Goal: Transaction & Acquisition: Book appointment/travel/reservation

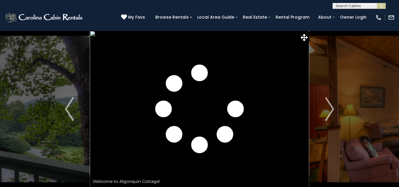
click at [328, 110] on img "Next" at bounding box center [329, 109] width 9 height 24
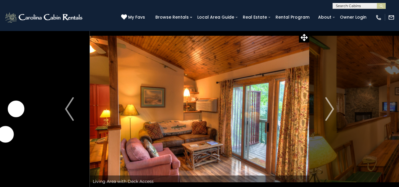
click at [328, 110] on img "Next" at bounding box center [329, 109] width 9 height 24
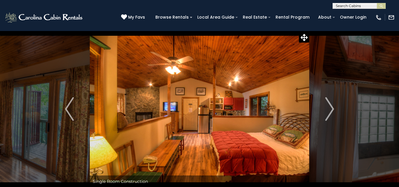
click at [328, 110] on img "Next" at bounding box center [329, 109] width 9 height 24
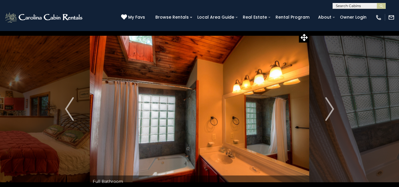
click at [328, 110] on img "Next" at bounding box center [329, 109] width 9 height 24
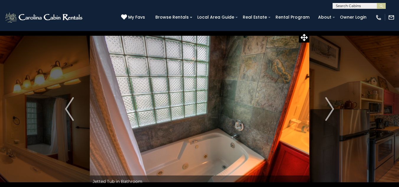
click at [328, 110] on img "Next" at bounding box center [329, 109] width 9 height 24
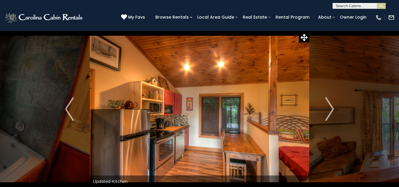
click at [328, 110] on img "Next" at bounding box center [329, 109] width 9 height 24
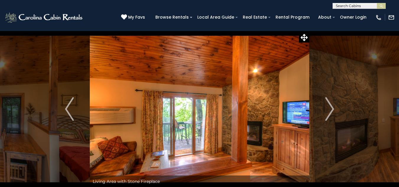
click at [328, 110] on img "Next" at bounding box center [329, 109] width 9 height 24
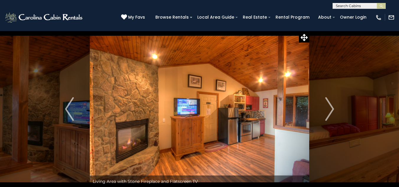
click at [328, 110] on img "Next" at bounding box center [329, 109] width 9 height 24
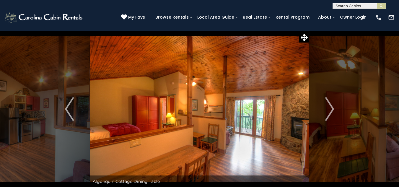
click at [328, 110] on img "Next" at bounding box center [329, 109] width 9 height 24
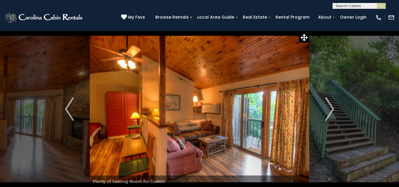
click at [328, 110] on img "Next" at bounding box center [329, 109] width 9 height 24
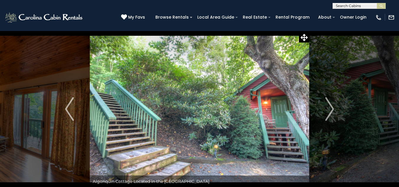
click at [328, 110] on img "Next" at bounding box center [329, 109] width 9 height 24
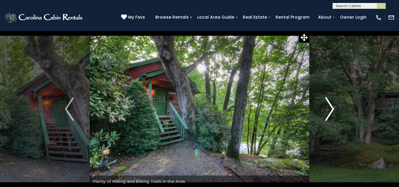
click at [330, 111] on img "Next" at bounding box center [329, 109] width 9 height 24
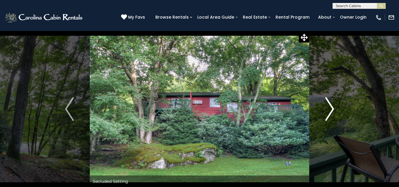
click at [330, 111] on img "Next" at bounding box center [329, 109] width 9 height 24
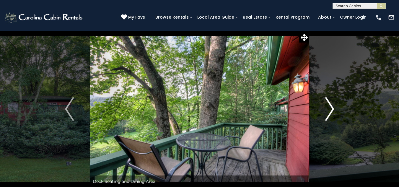
click at [330, 111] on img "Next" at bounding box center [329, 109] width 9 height 24
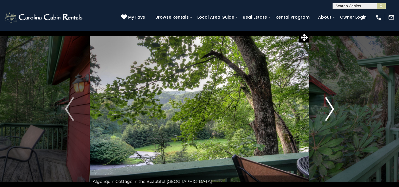
click at [330, 111] on img "Next" at bounding box center [329, 109] width 9 height 24
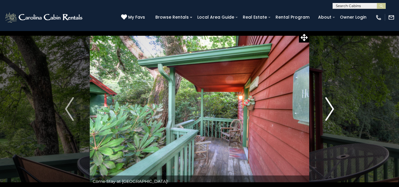
click at [330, 111] on img "Next" at bounding box center [329, 109] width 9 height 24
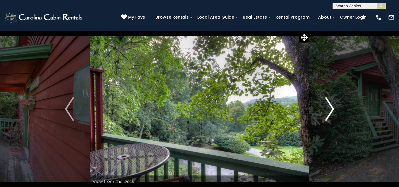
click at [330, 111] on img "Next" at bounding box center [329, 109] width 9 height 24
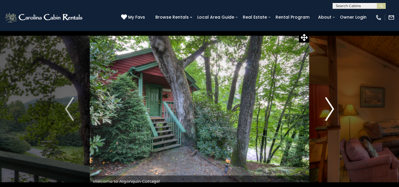
click at [330, 111] on img "Next" at bounding box center [329, 109] width 9 height 24
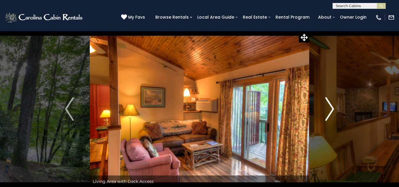
click at [330, 111] on img "Next" at bounding box center [329, 109] width 9 height 24
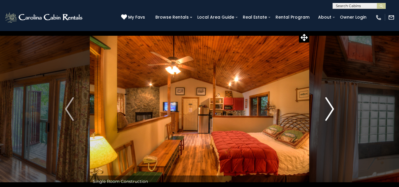
click at [330, 111] on img "Next" at bounding box center [329, 109] width 9 height 24
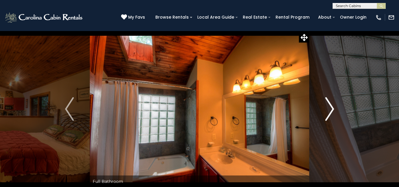
click at [330, 111] on img "Next" at bounding box center [329, 109] width 9 height 24
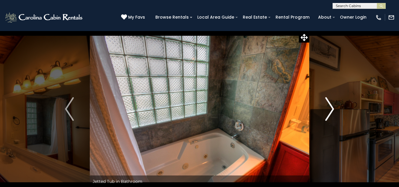
click at [330, 111] on img "Next" at bounding box center [329, 109] width 9 height 24
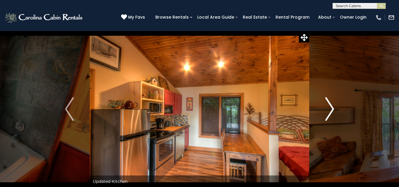
click at [330, 111] on img "Next" at bounding box center [329, 109] width 9 height 24
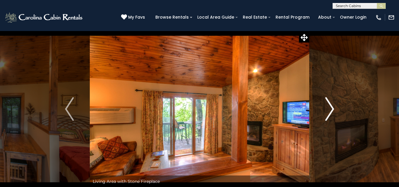
click at [330, 111] on img "Next" at bounding box center [329, 109] width 9 height 24
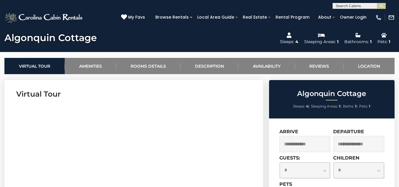
scroll to position [236, 0]
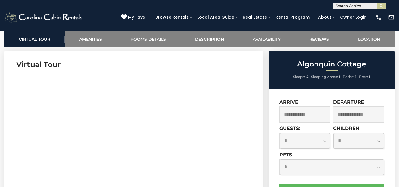
click at [298, 112] on input "text" at bounding box center [304, 114] width 51 height 16
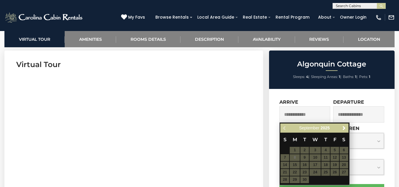
click at [334, 171] on table "S M T W T F S 1 2 3 4 5 6 7 8 9 10 11 12 13 14 15 16 17 18 19 20 21 22 23 24 25…" at bounding box center [314, 157] width 68 height 51
click at [334, 170] on table "S M T W T F S 1 2 3 4 5 6 7 8 9 10 11 12 13 14 15 16 17 18 19 20 21 22 23 24 25…" at bounding box center [314, 157] width 68 height 51
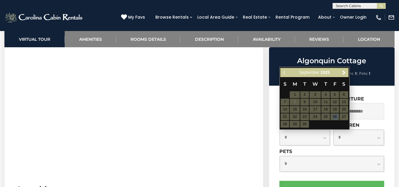
scroll to position [295, 0]
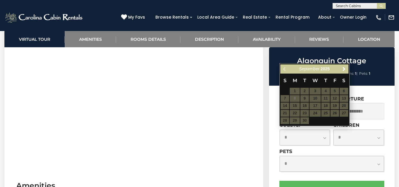
click at [285, 121] on table "S M T W T F S 1 2 3 4 5 6 7 8 9 10 11 12 13 14 15 16 17 18 19 20 21 22 23 24 25…" at bounding box center [314, 98] width 68 height 51
click at [336, 112] on table "S M T W T F S 1 2 3 4 5 6 7 8 9 10 11 12 13 14 15 16 17 18 19 20 21 22 23 24 25…" at bounding box center [314, 98] width 68 height 51
click at [367, 94] on div "**********" at bounding box center [331, 179] width 125 height 186
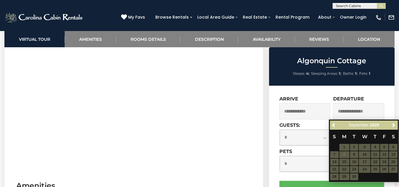
click at [313, 108] on input "text" at bounding box center [304, 111] width 51 height 16
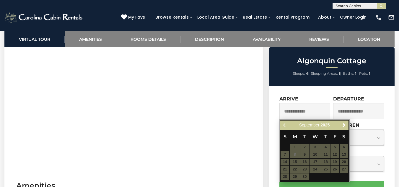
click at [335, 170] on table "S M T W T F S 1 2 3 4 5 6 7 8 9 10 11 12 13 14 15 16 17 18 19 20 21 22 23 24 25…" at bounding box center [314, 155] width 68 height 51
click at [296, 152] on table "S M T W T F S 1 2 3 4 5 6 7 8 9 10 11 12 13 14 15 16 17 18 19 20 21 22 23 24 25…" at bounding box center [314, 155] width 68 height 51
click at [311, 114] on input "text" at bounding box center [304, 111] width 51 height 16
click at [306, 110] on input "text" at bounding box center [304, 111] width 51 height 16
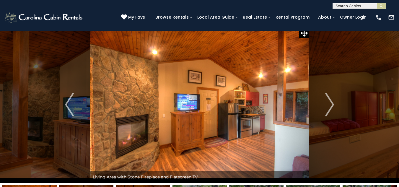
scroll to position [0, 0]
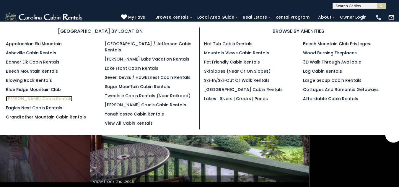
click at [35, 99] on link "[PERSON_NAME] Cabin Rentals" at bounding box center [39, 99] width 66 height 6
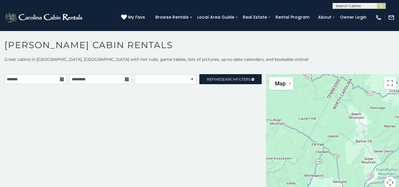
click at [61, 80] on icon at bounding box center [62, 79] width 4 height 4
click at [44, 81] on input "text" at bounding box center [35, 79] width 62 height 10
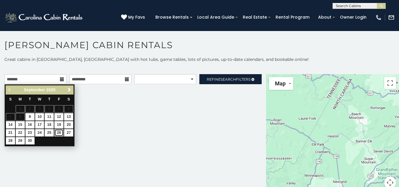
click at [58, 133] on link "26" at bounding box center [58, 132] width 9 height 7
type input "**********"
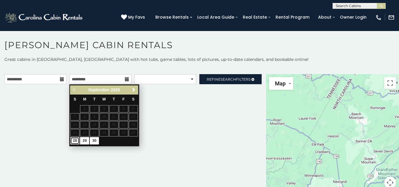
click at [75, 141] on link "28" at bounding box center [74, 140] width 9 height 7
type input "**********"
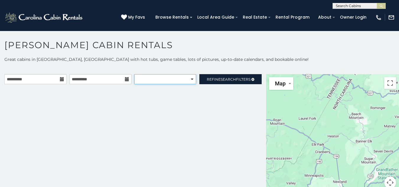
click at [191, 79] on select "**********" at bounding box center [165, 79] width 62 height 10
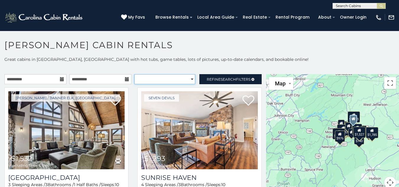
click at [188, 81] on select "**********" at bounding box center [164, 79] width 61 height 10
select select "*********"
click at [134, 74] on select "**********" at bounding box center [164, 79] width 61 height 10
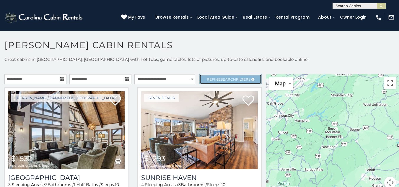
click at [226, 78] on span "Search" at bounding box center [227, 79] width 15 height 4
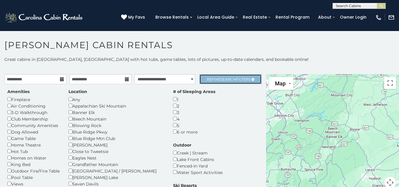
click at [225, 77] on span "Search" at bounding box center [227, 79] width 15 height 4
